Goal: Check status: Check status

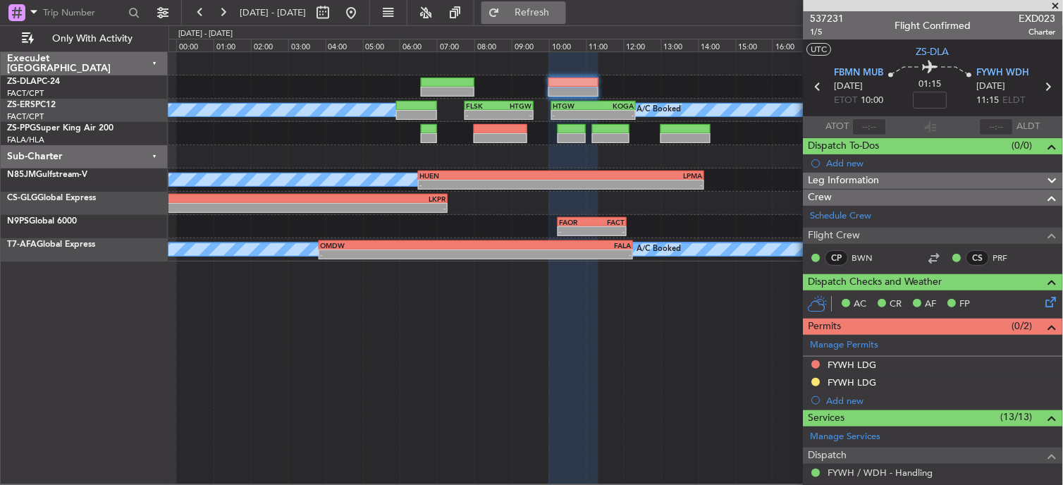
click at [562, 19] on button "Refresh" at bounding box center [523, 12] width 85 height 23
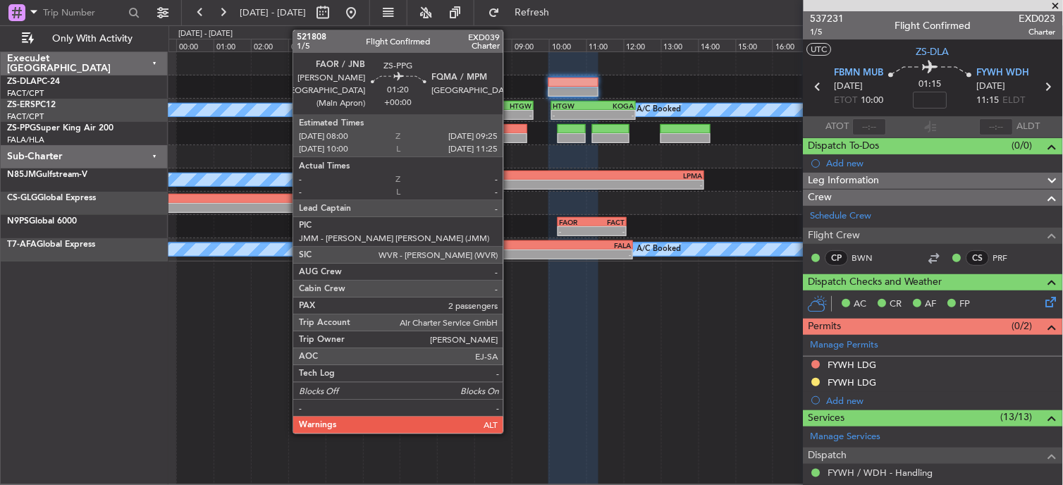
click at [510, 125] on div at bounding box center [500, 129] width 53 height 10
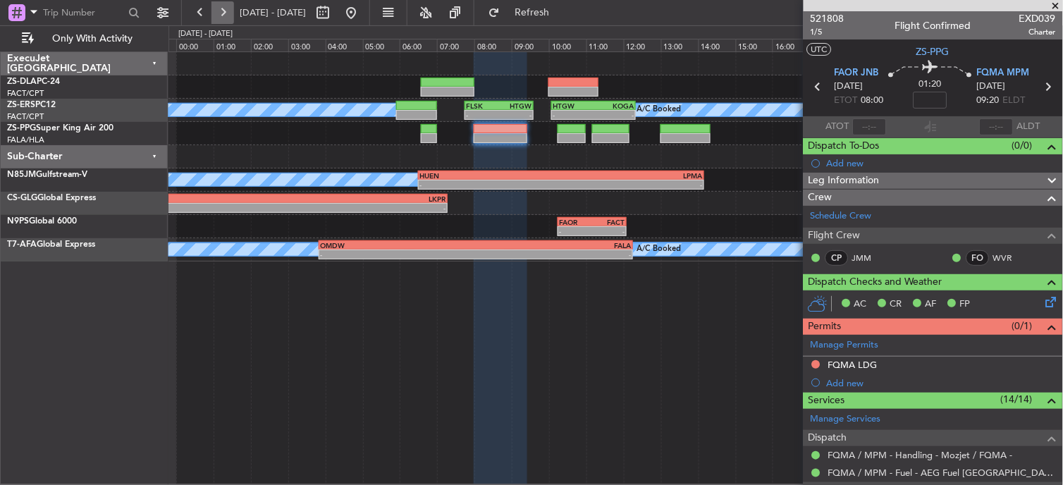
click at [221, 11] on button at bounding box center [222, 12] width 23 height 23
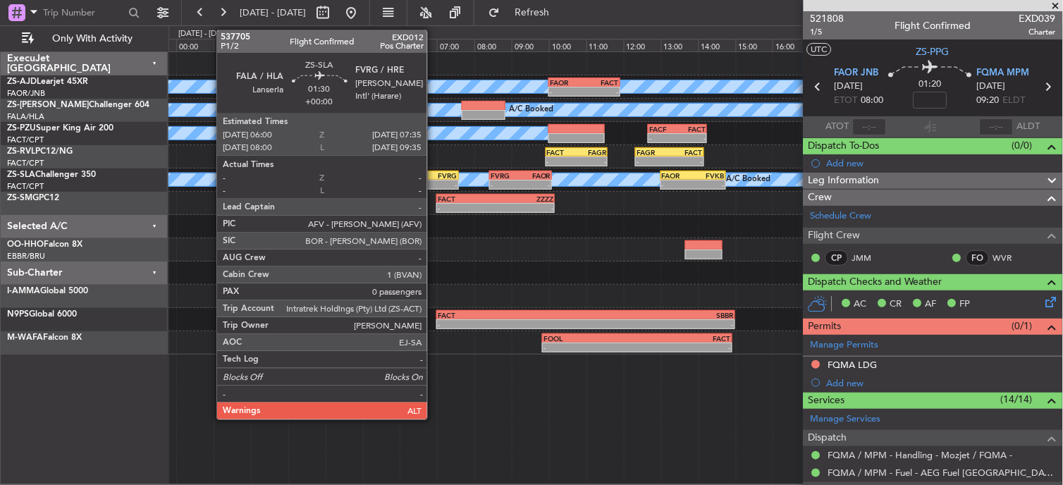
click at [434, 181] on div "-" at bounding box center [443, 184] width 28 height 8
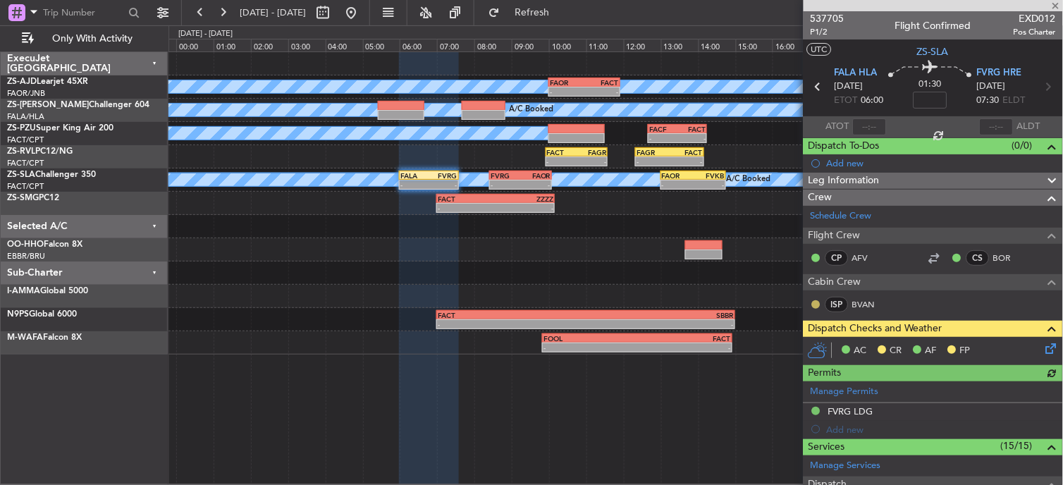
click at [816, 300] on button at bounding box center [816, 304] width 8 height 8
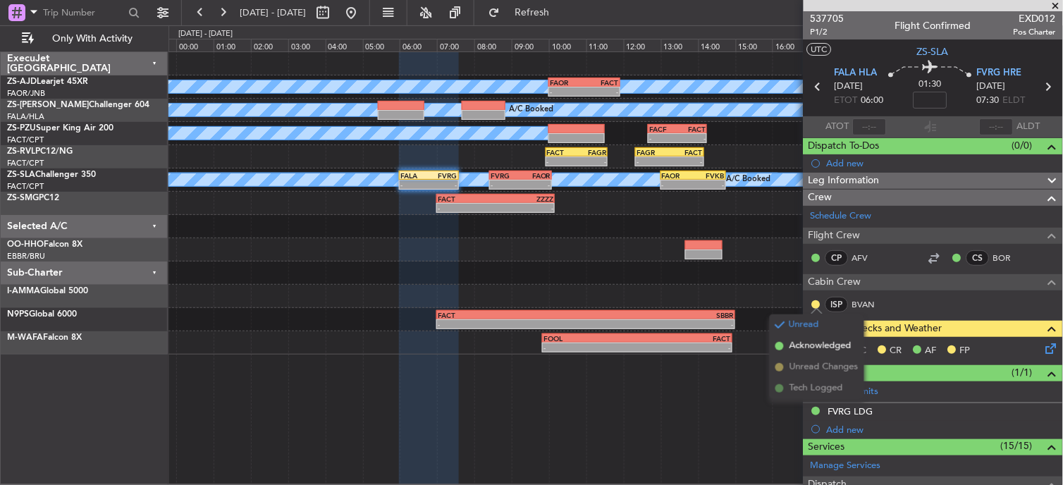
click at [806, 346] on span "Acknowledged" at bounding box center [820, 346] width 62 height 14
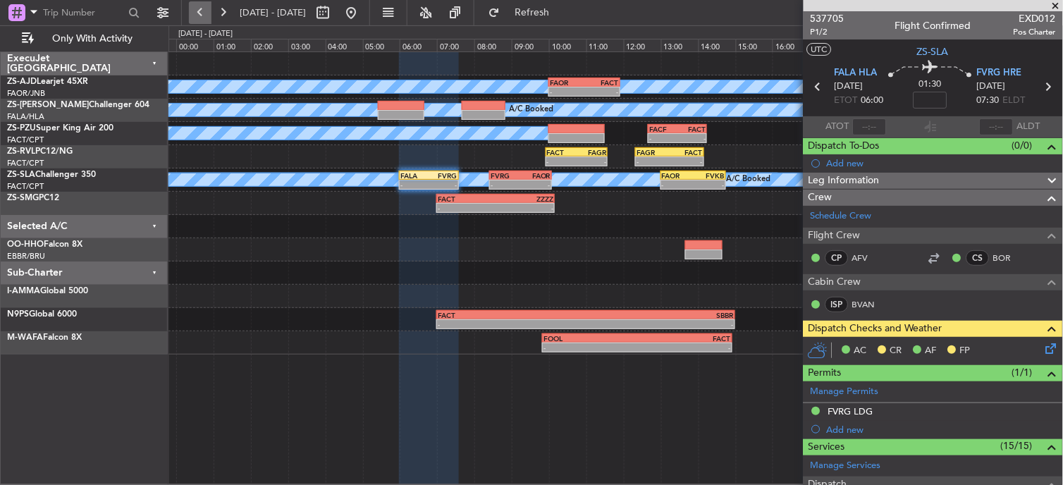
click at [204, 11] on button at bounding box center [200, 12] width 23 height 23
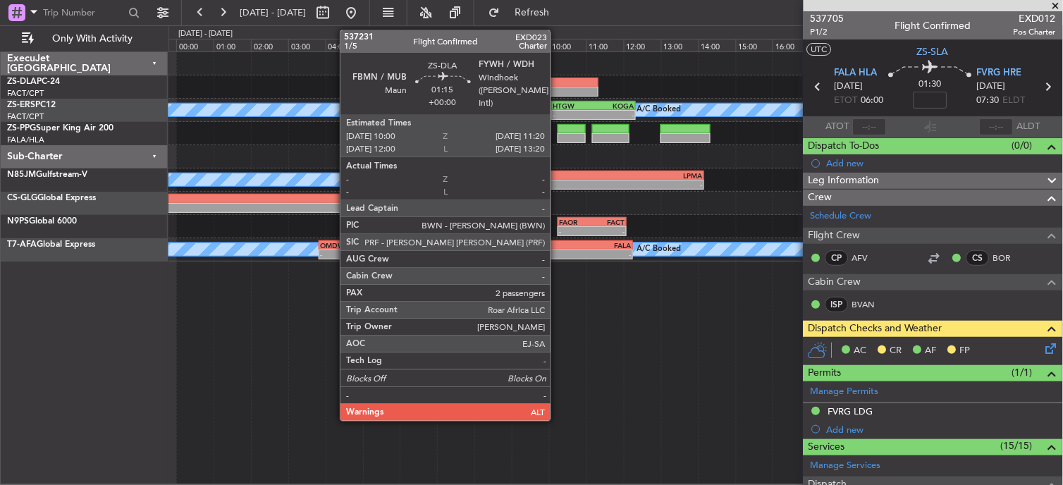
click at [557, 87] on div at bounding box center [573, 92] width 50 height 10
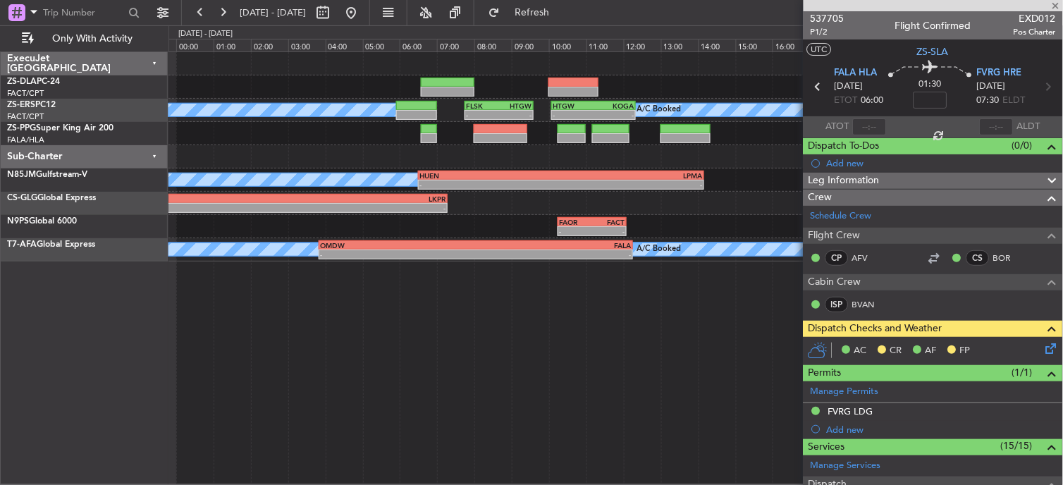
type input "2"
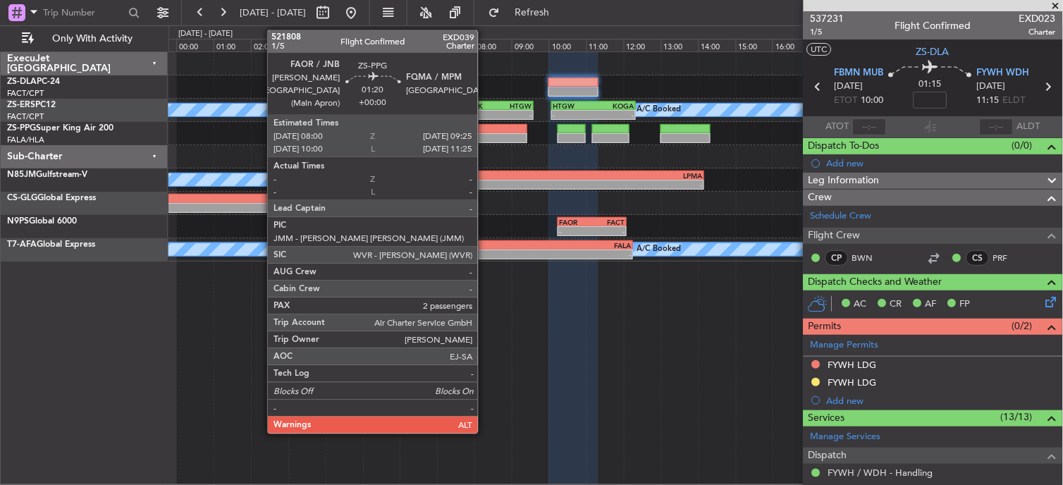
click at [485, 135] on div at bounding box center [500, 138] width 53 height 10
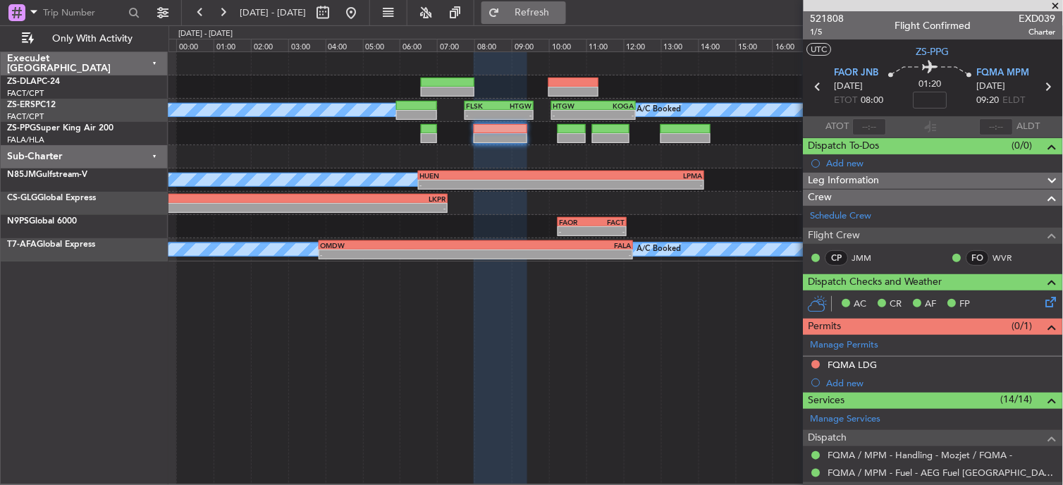
click at [554, 16] on span "Refresh" at bounding box center [532, 13] width 59 height 10
